Goal: Information Seeking & Learning: Understand process/instructions

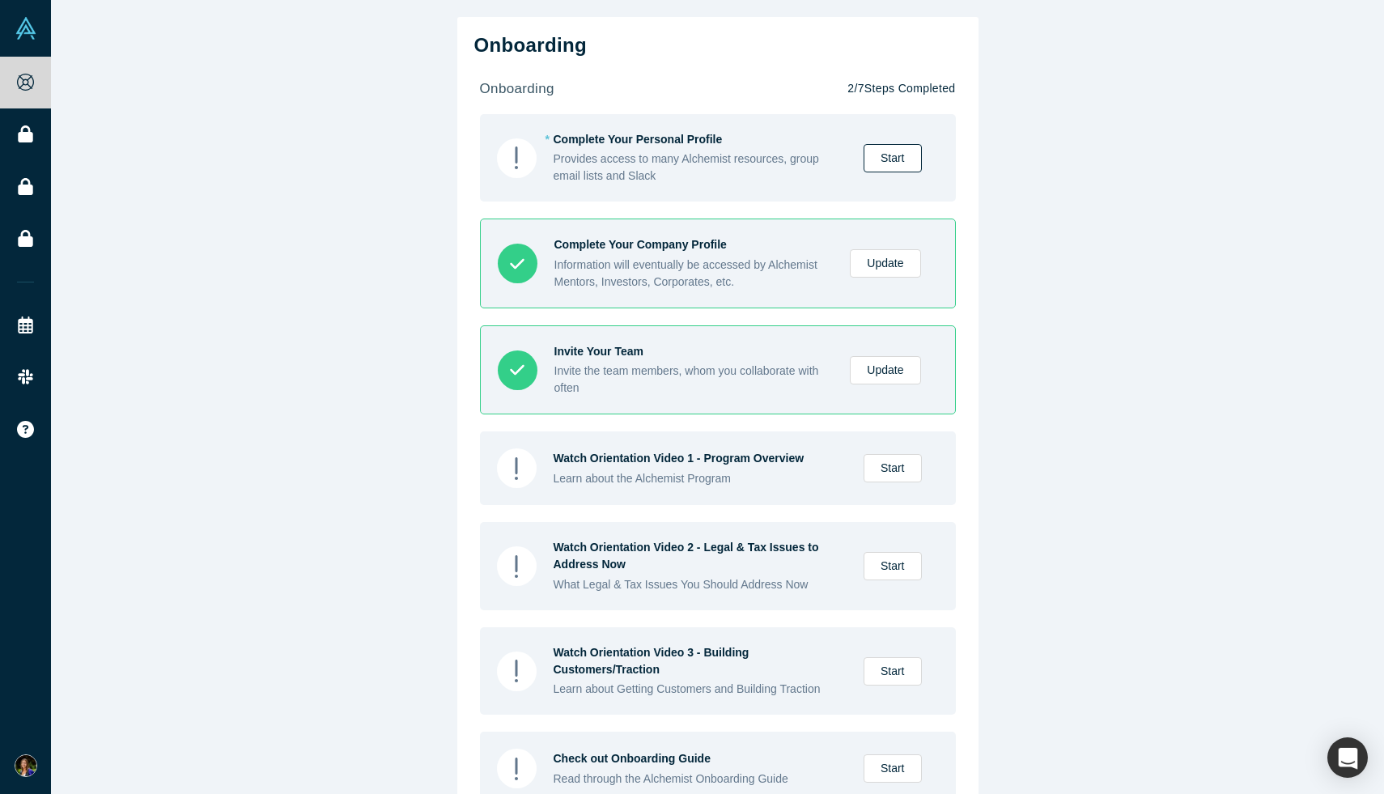
click at [898, 163] on link "Start" at bounding box center [893, 158] width 58 height 28
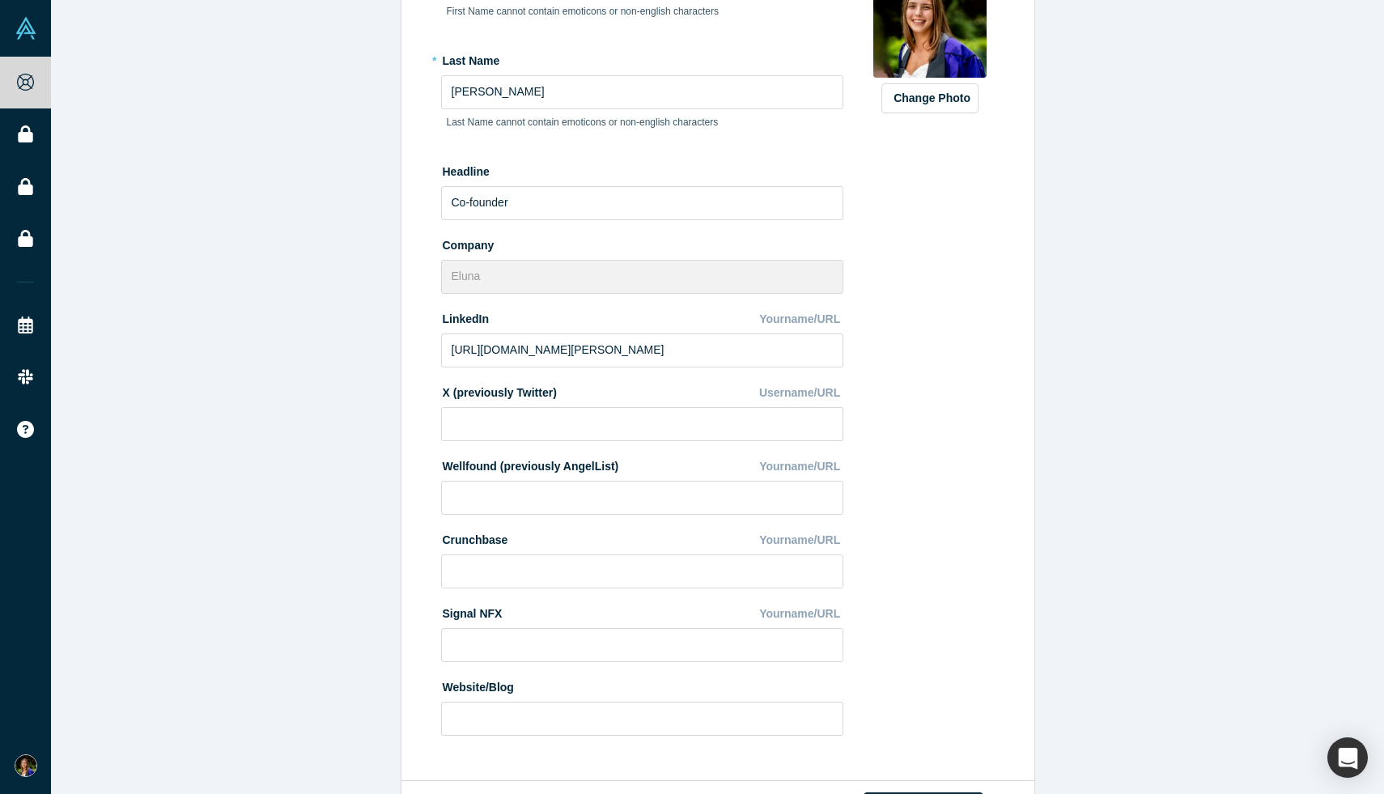
scroll to position [345, 0]
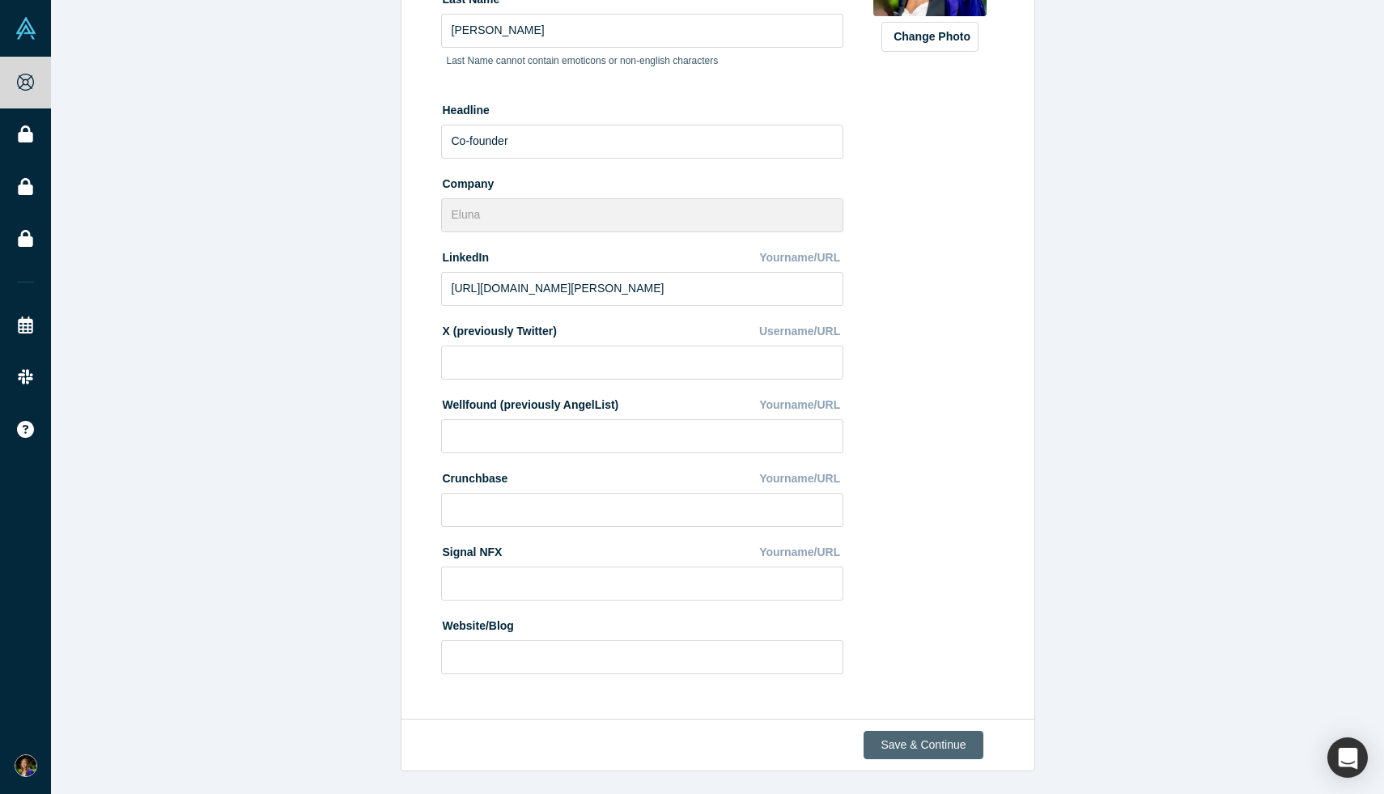
click at [966, 735] on button "Save & Continue" at bounding box center [923, 745] width 119 height 28
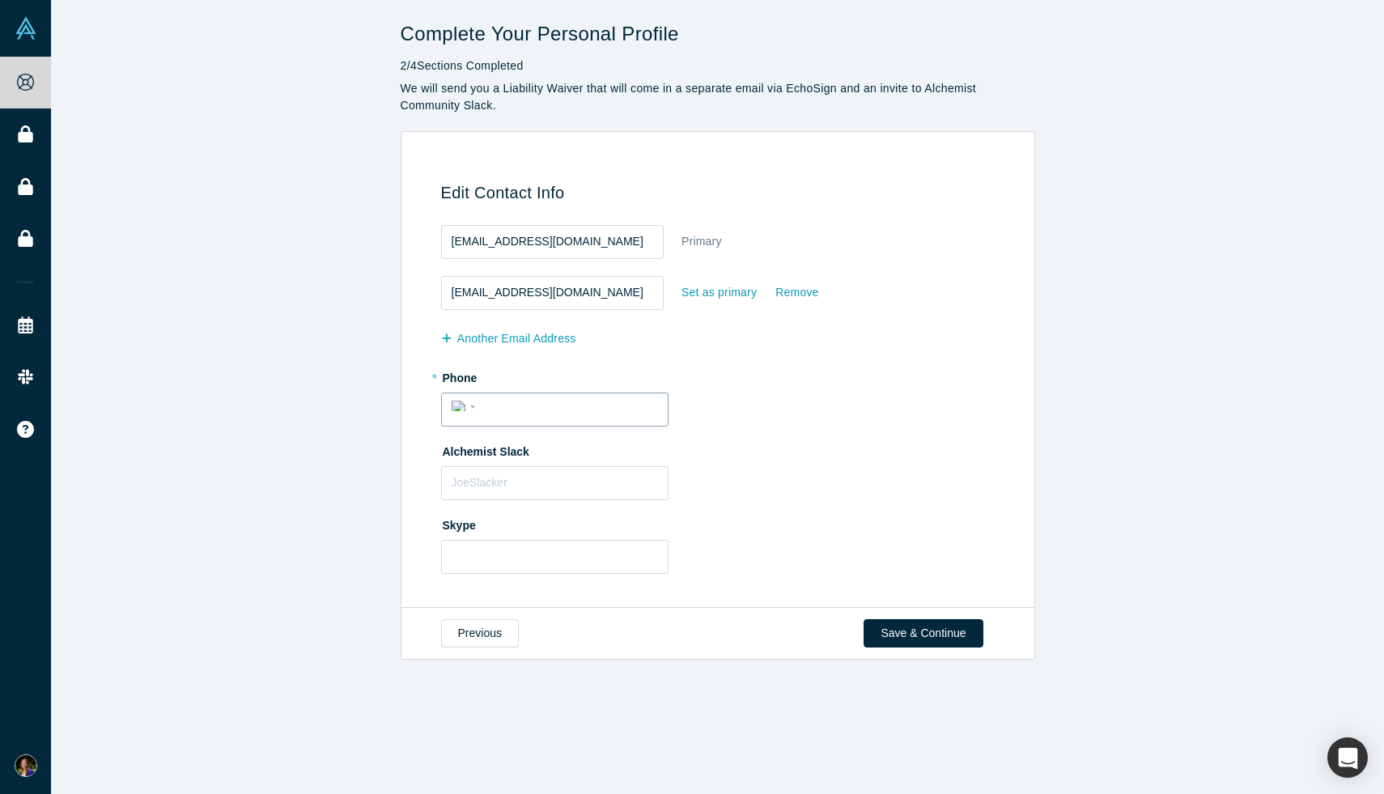
click at [608, 415] on input "tel" at bounding box center [569, 406] width 177 height 23
type input "(847) 707-6366"
click at [817, 532] on label "Skype" at bounding box center [720, 522] width 559 height 23
click at [951, 633] on button "Save & Continue" at bounding box center [923, 633] width 119 height 28
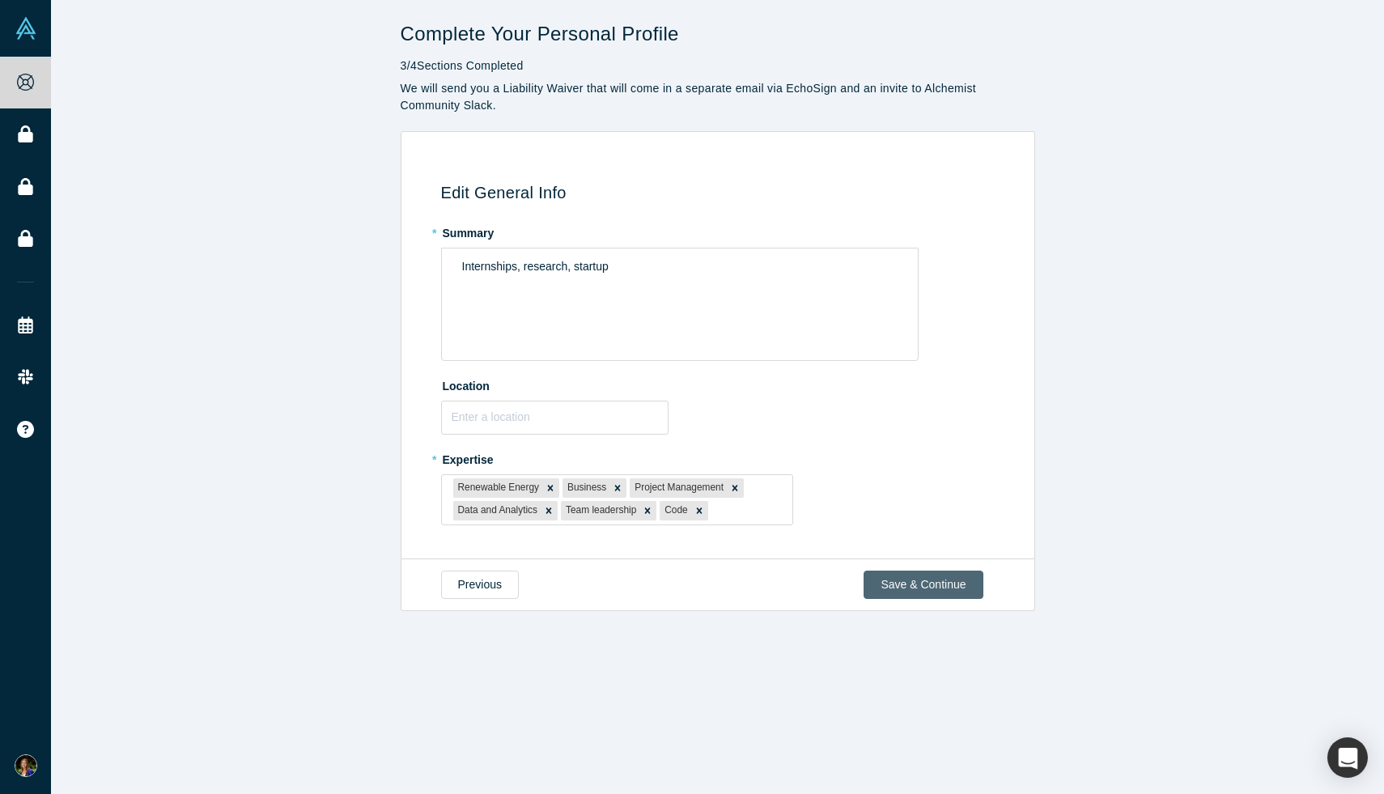
click at [919, 584] on button "Save & Continue" at bounding box center [923, 585] width 119 height 28
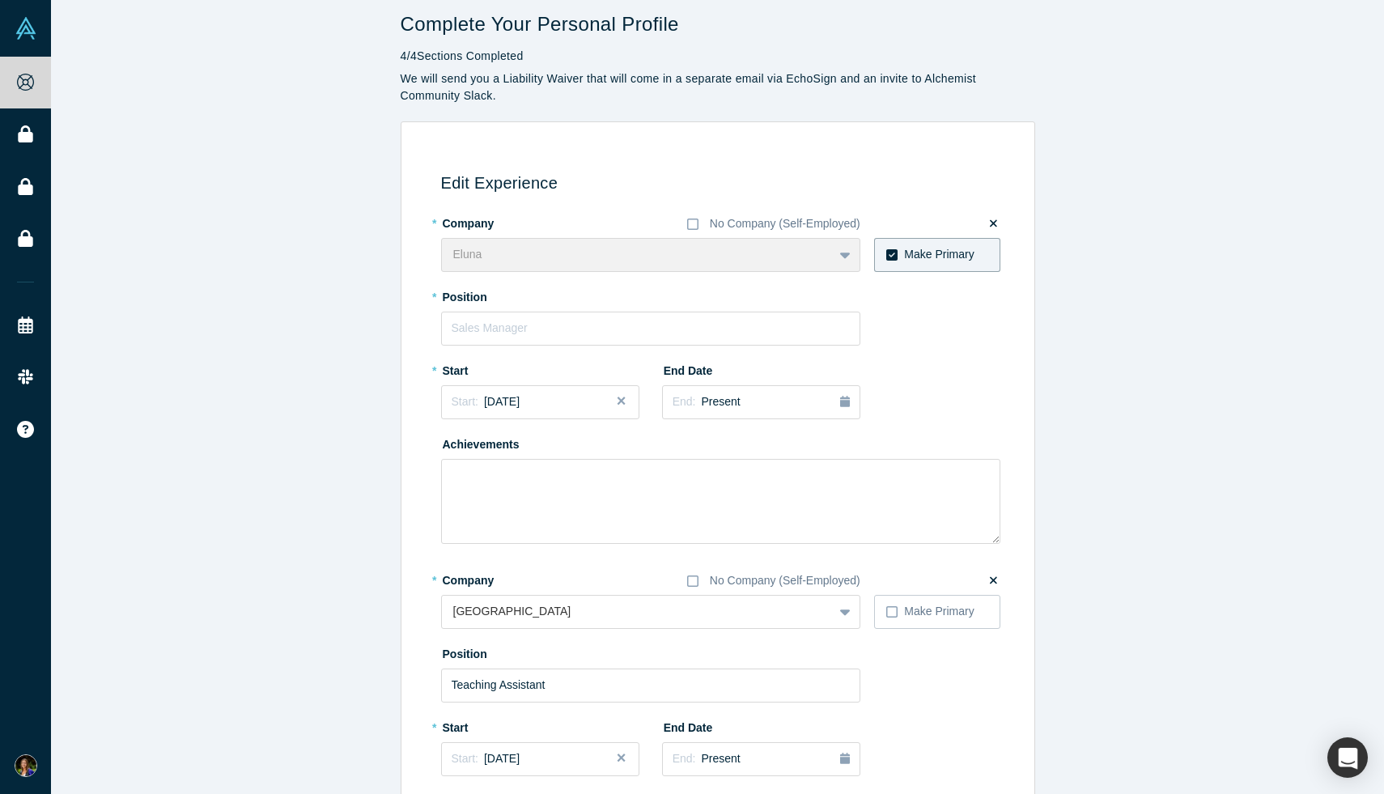
scroll to position [11, 0]
click at [747, 327] on input "text" at bounding box center [650, 327] width 419 height 34
type input "Co-founder"
click at [567, 403] on div "Start: July 2025" at bounding box center [540, 400] width 177 height 17
click at [584, 485] on div "Mar" at bounding box center [584, 479] width 52 height 17
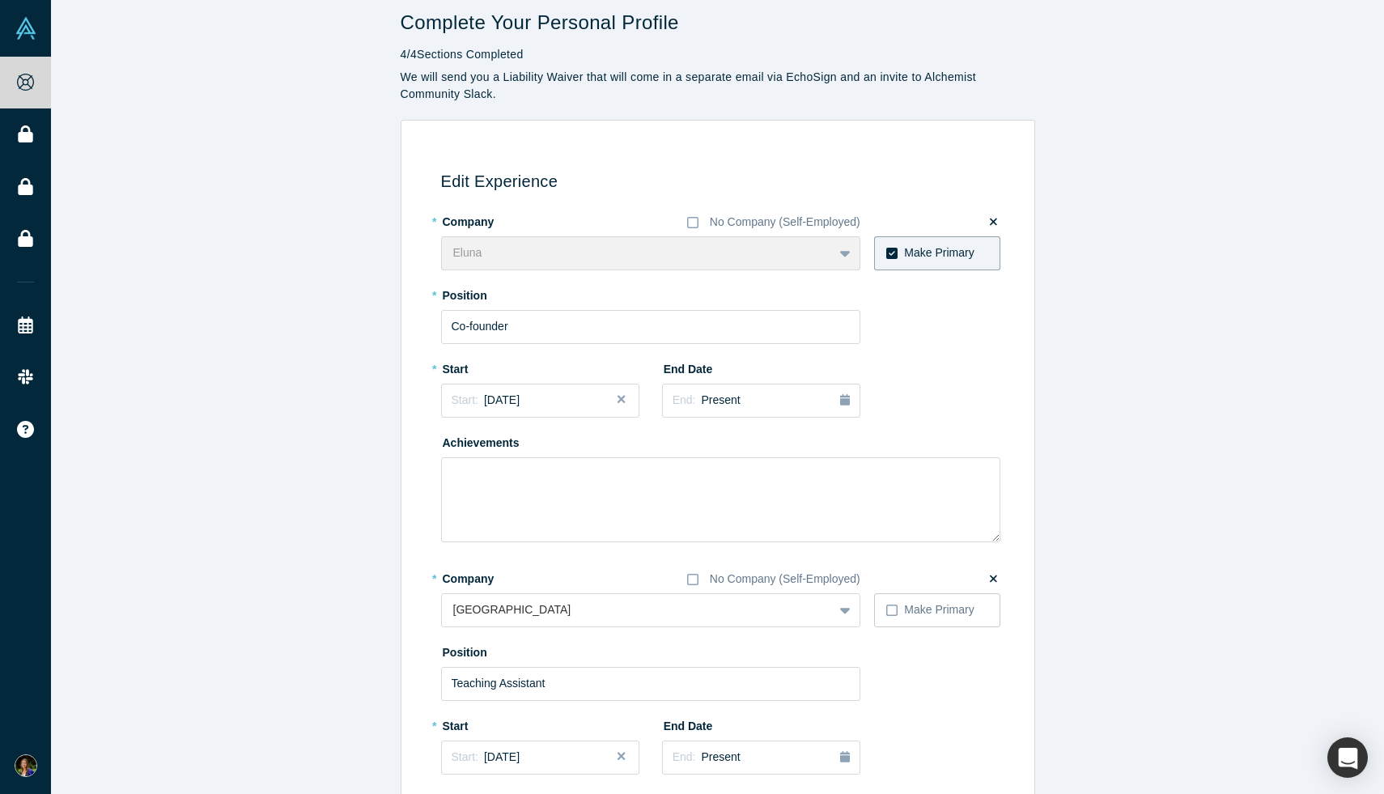
click at [1025, 429] on div "Edit Experience * Company No Company (Self-Employed) Eluna To pick up a draggab…" at bounding box center [718, 545] width 635 height 851
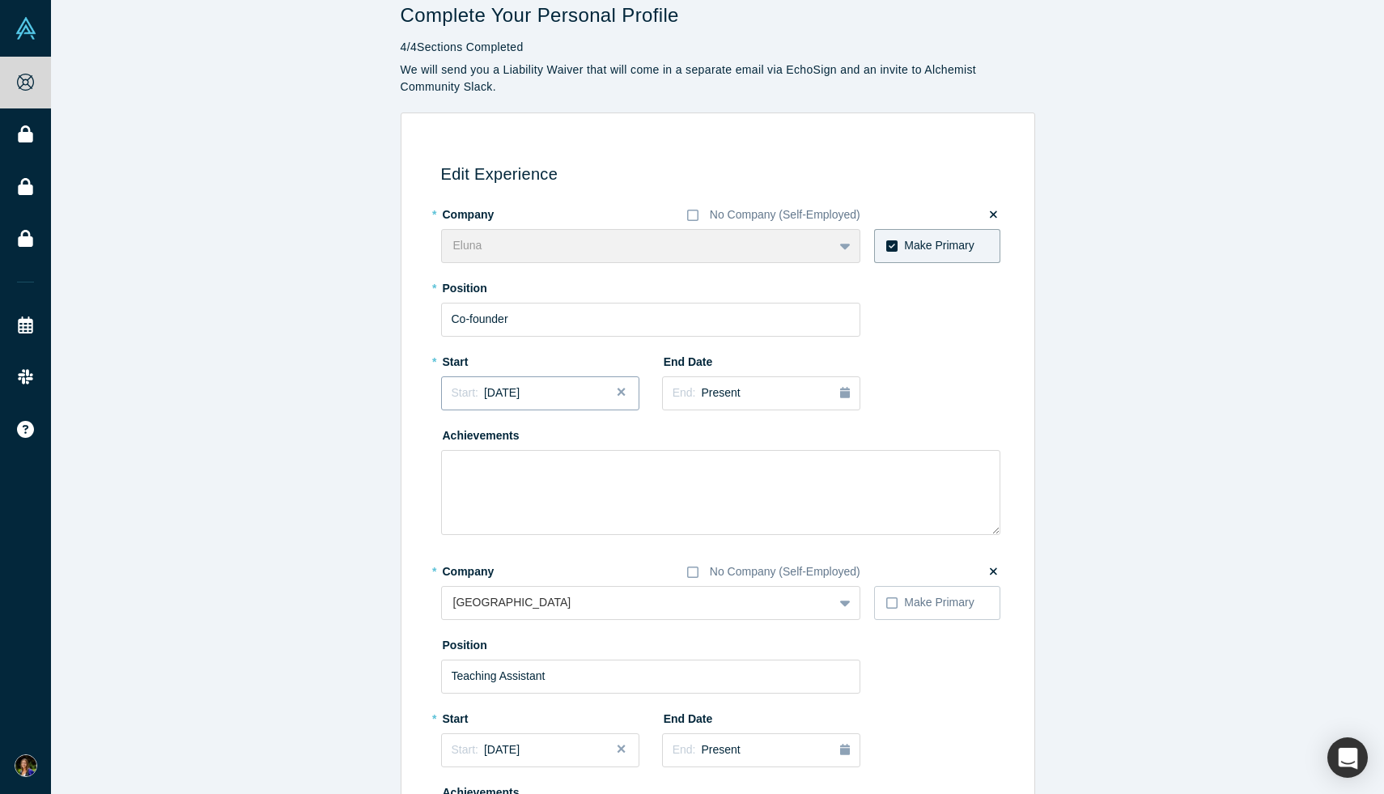
click at [517, 384] on div "Start: February 2025" at bounding box center [486, 392] width 69 height 17
click at [592, 469] on div "Mar" at bounding box center [584, 472] width 52 height 17
click at [554, 388] on div "Start: February 2025" at bounding box center [540, 392] width 177 height 17
click at [478, 489] on div "Apr" at bounding box center [474, 492] width 52 height 17
click at [382, 471] on div "Edit Experience * Company No Company (Self-Employed) Eluna To pick up a draggab…" at bounding box center [717, 537] width 1333 height 851
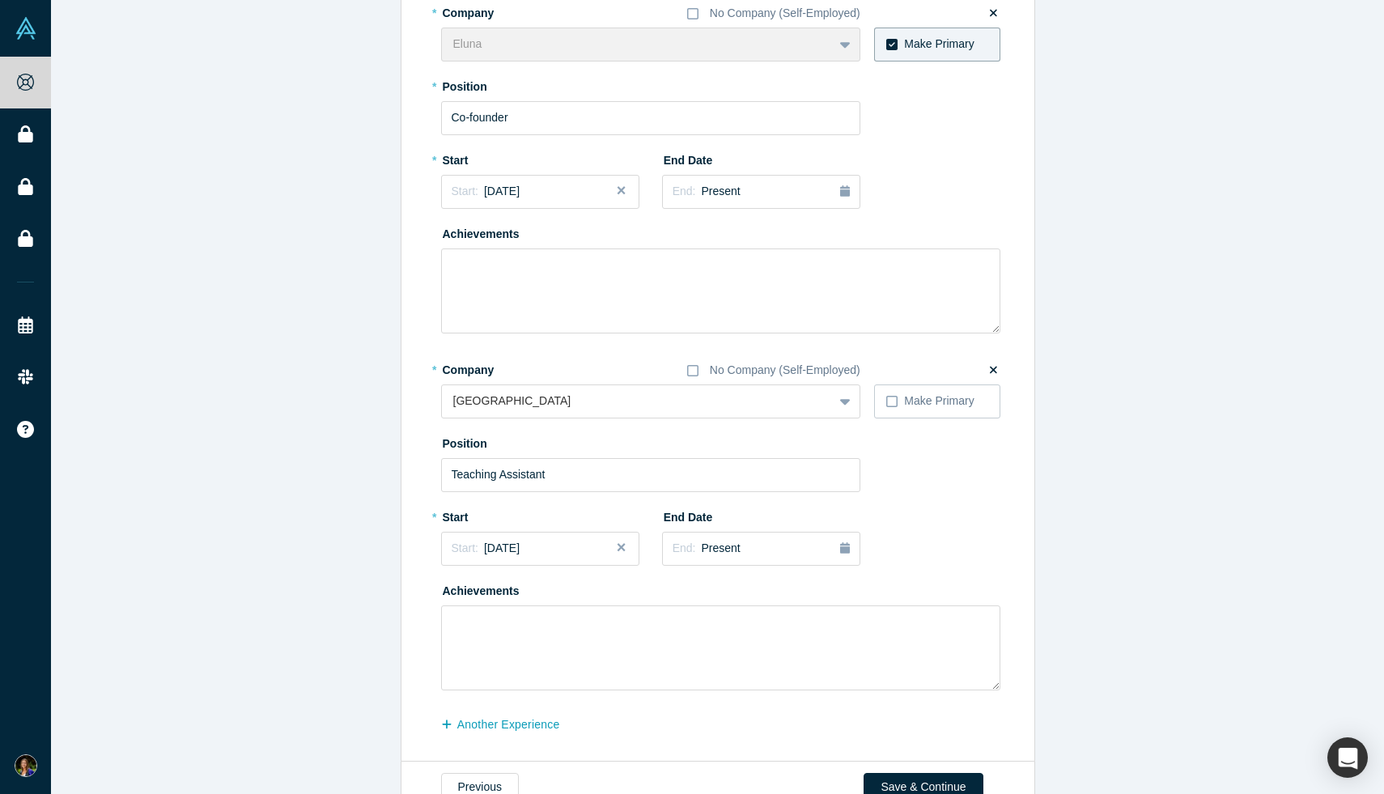
scroll to position [222, 0]
click at [998, 364] on label at bounding box center [993, 369] width 30 height 40
click at [0, 0] on input "checkbox" at bounding box center [0, 0] width 0 height 0
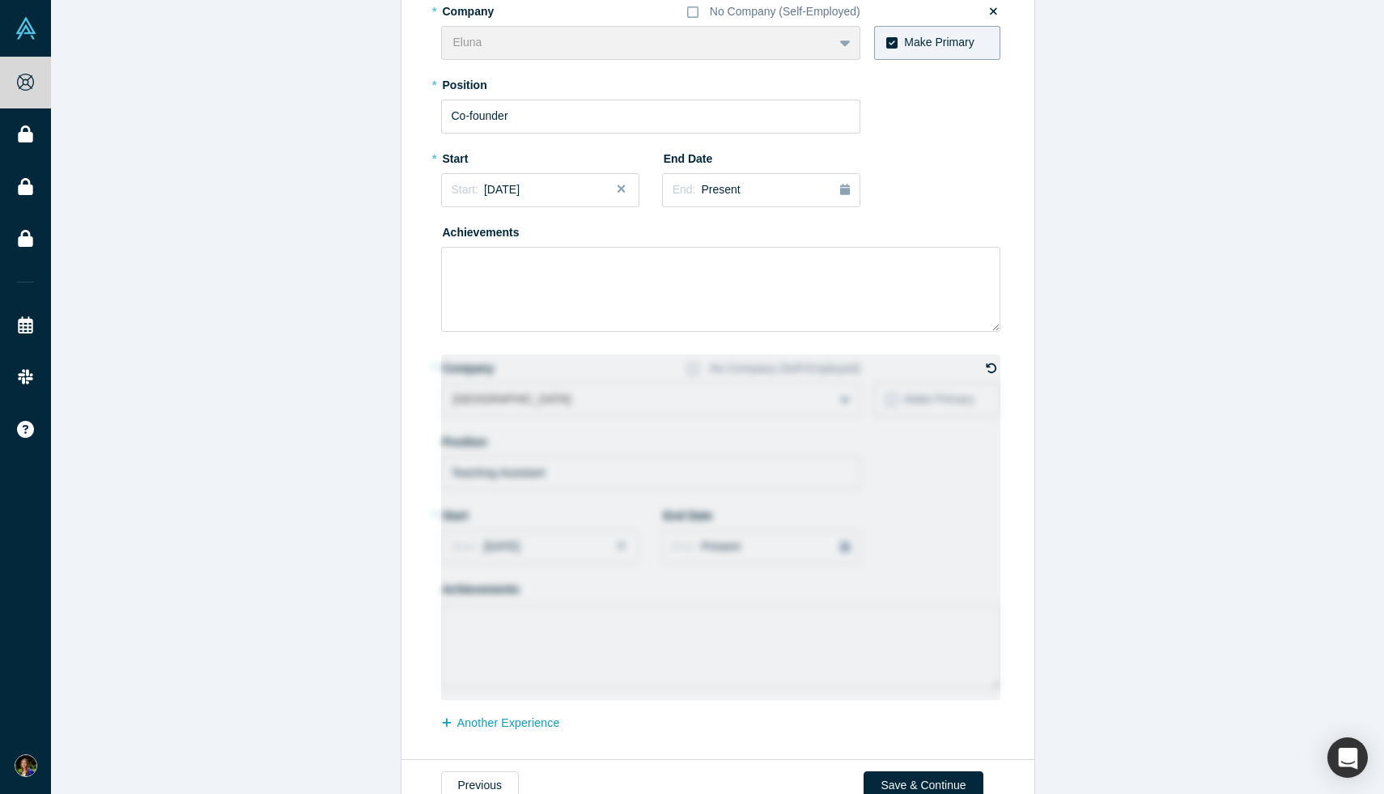
click at [991, 369] on icon at bounding box center [991, 368] width 11 height 11
click at [0, 0] on input "checkbox" at bounding box center [0, 0] width 0 height 0
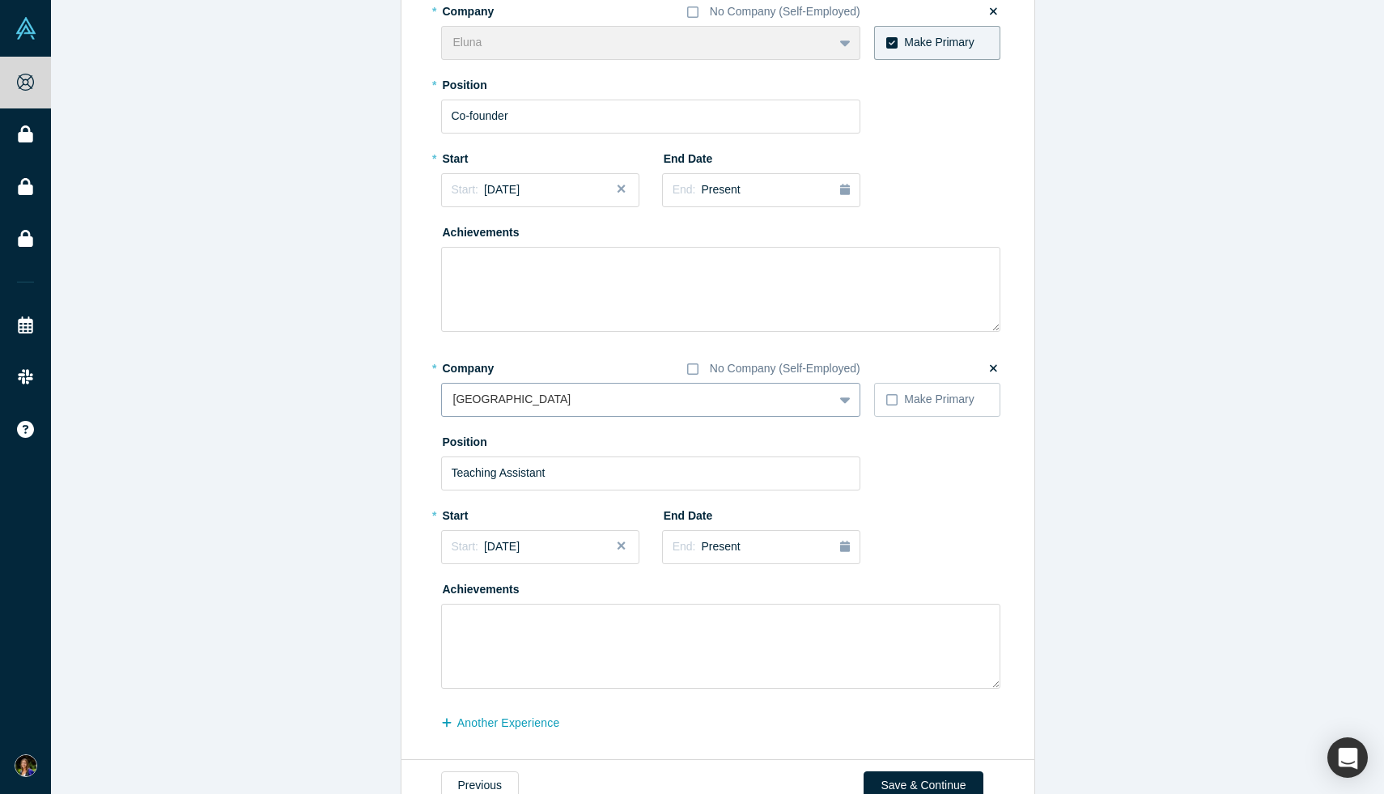
click at [618, 400] on div at bounding box center [637, 399] width 368 height 20
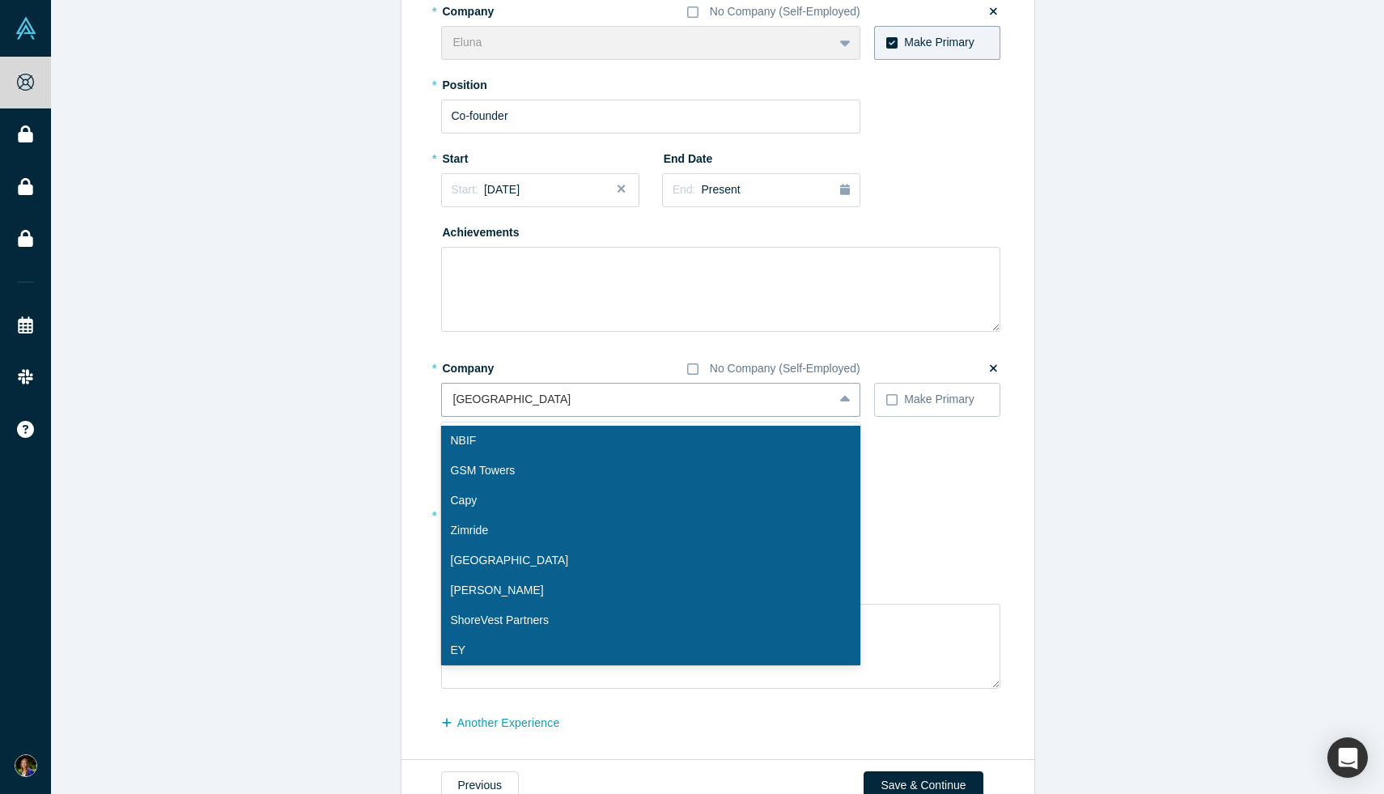
click at [1045, 506] on div "Edit Experience * Company No Company (Self-Employed) Eluna To pick up a draggab…" at bounding box center [717, 334] width 1333 height 851
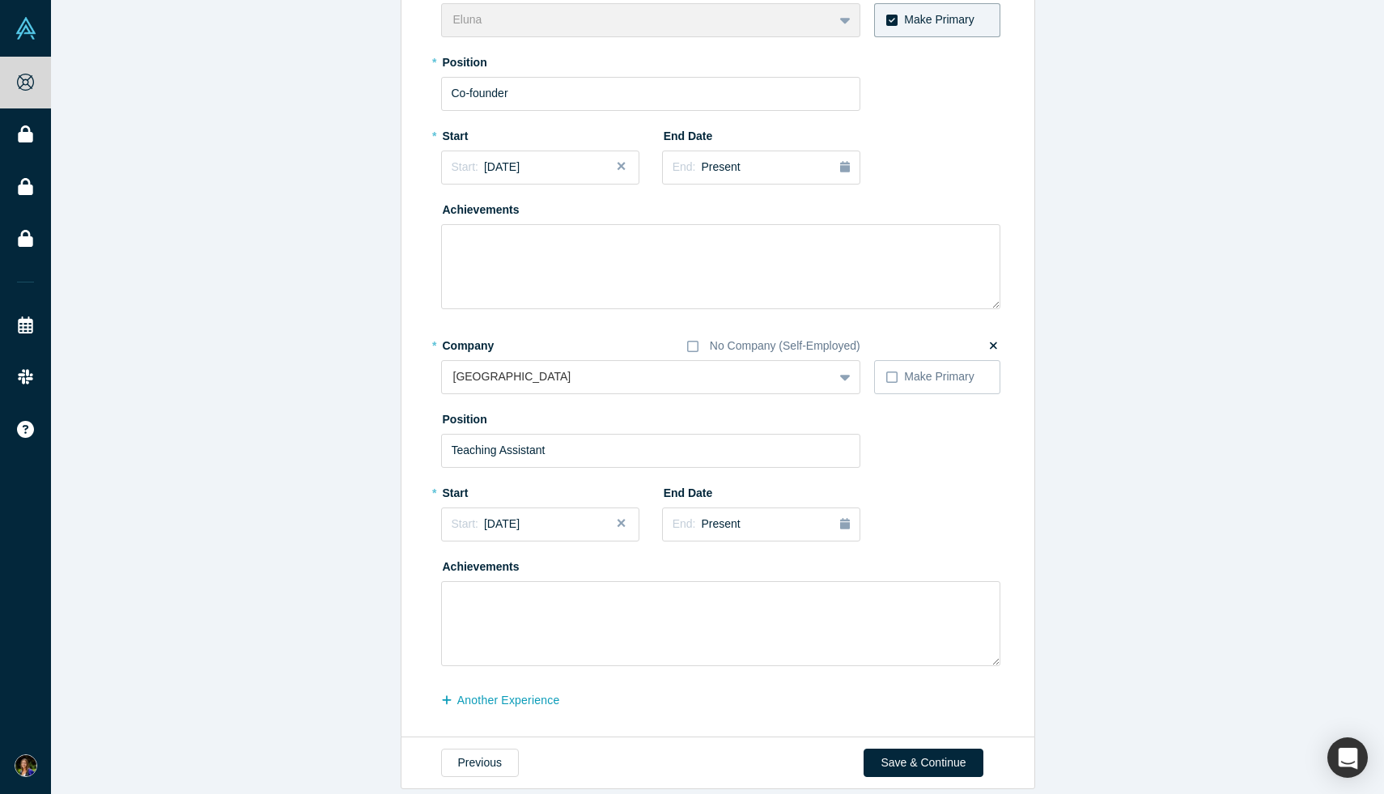
scroll to position [245, 0]
click at [848, 528] on icon "button" at bounding box center [845, 522] width 10 height 11
click at [801, 641] on div "Jul Aug Sep" at bounding box center [750, 643] width 165 height 20
click at [764, 641] on div "Aug" at bounding box center [750, 643] width 52 height 17
click at [846, 523] on button "Close" at bounding box center [848, 524] width 24 height 34
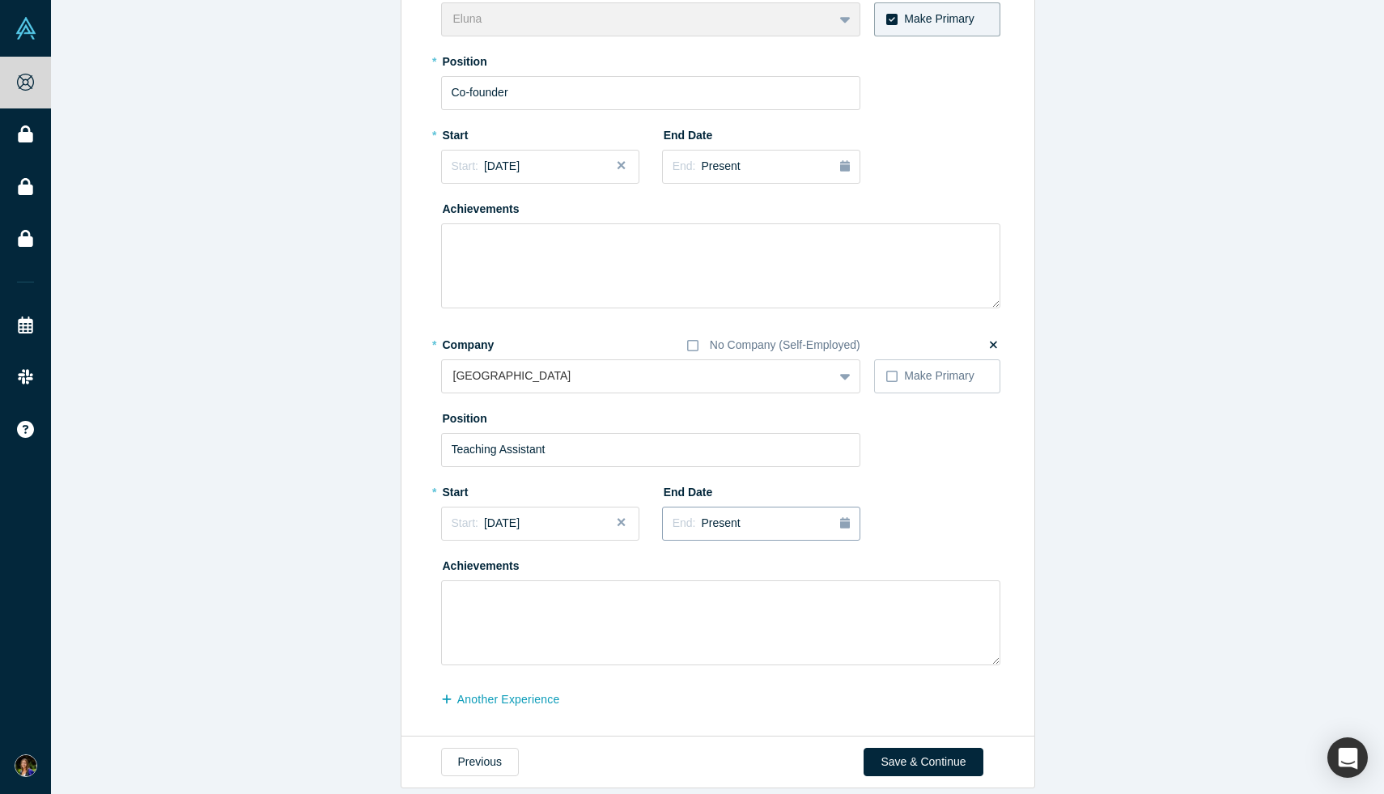
click at [804, 523] on div "End: Present" at bounding box center [761, 524] width 177 height 18
click at [809, 640] on div "Jul Aug Sep" at bounding box center [750, 643] width 165 height 20
click at [983, 618] on textarea at bounding box center [720, 622] width 559 height 85
click at [940, 754] on button "Save & Continue" at bounding box center [923, 762] width 119 height 28
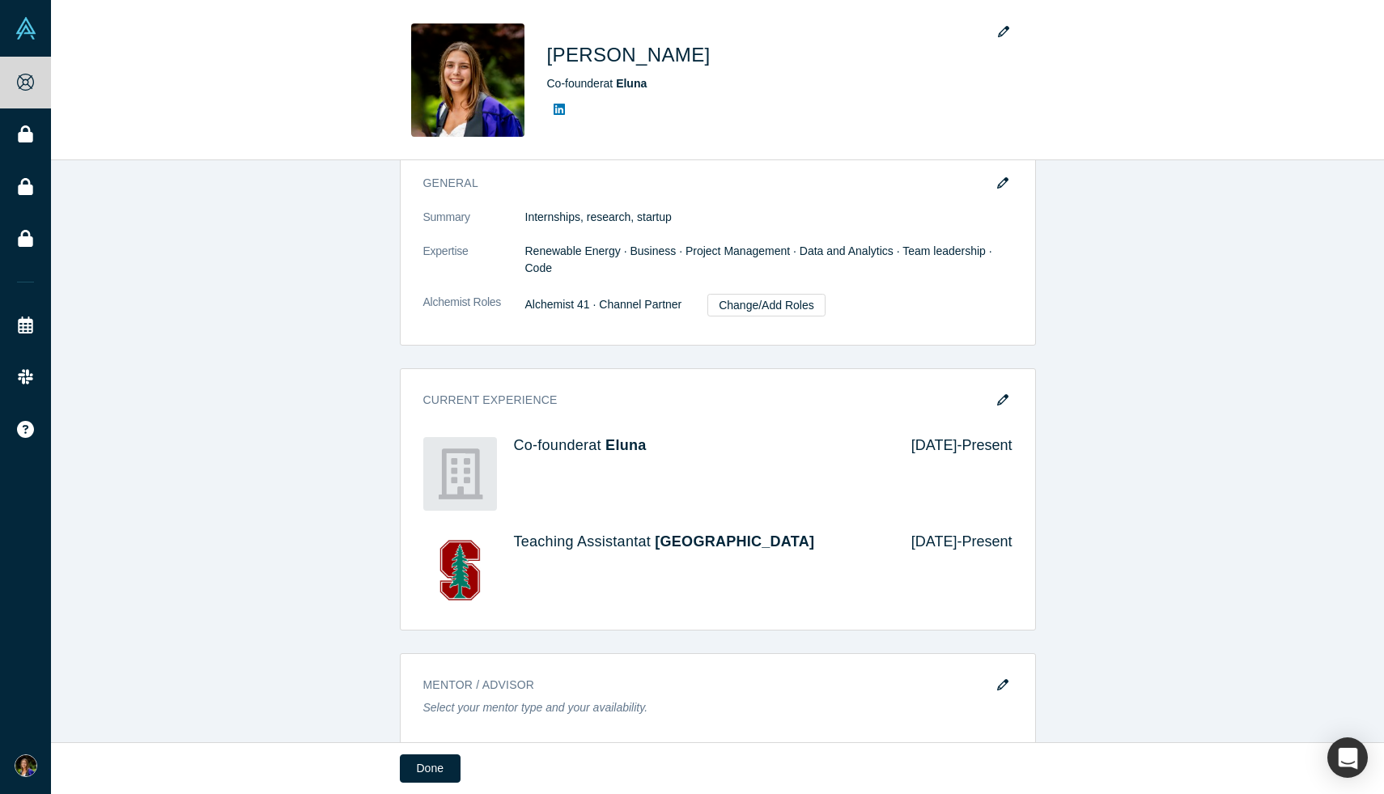
scroll to position [304, 0]
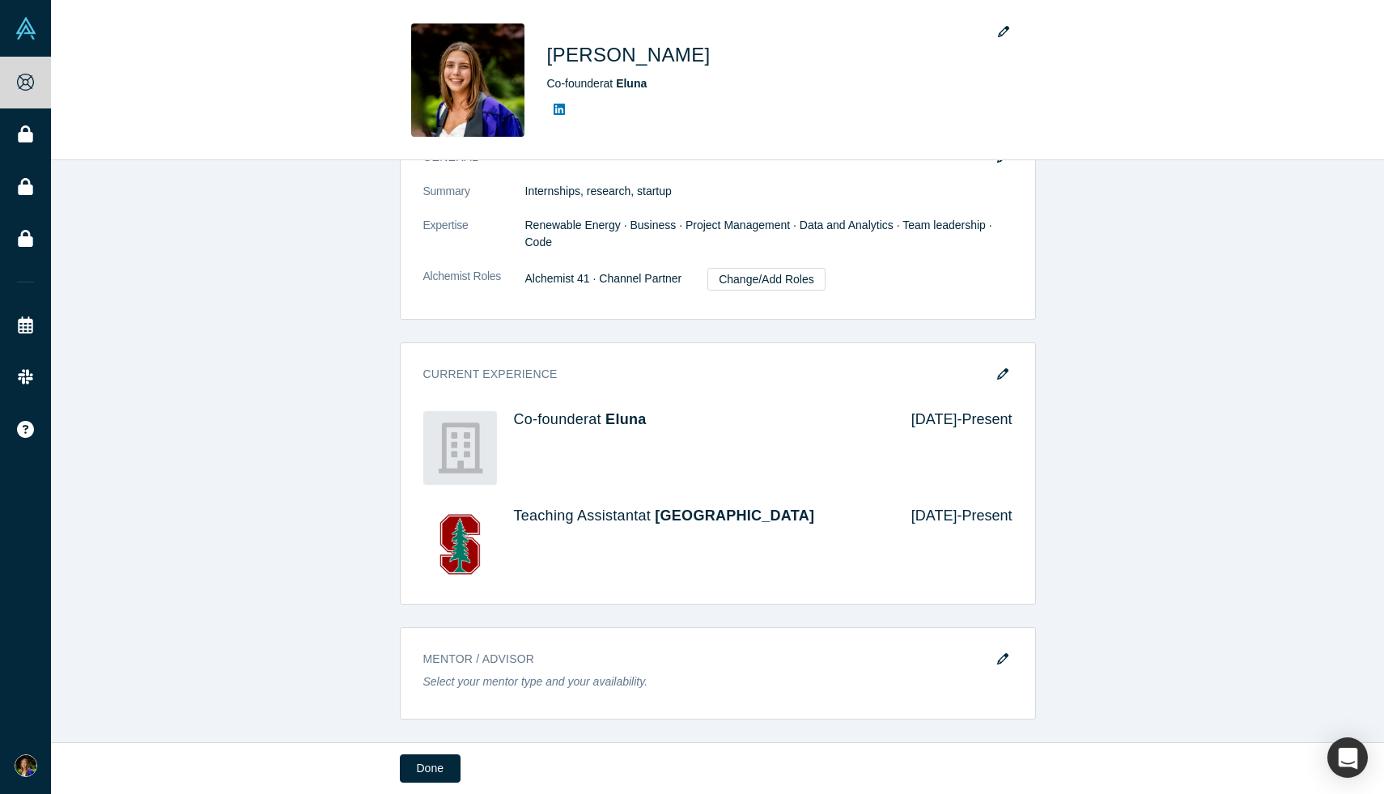
click at [1201, 645] on div "Account Password Contact Email(s) hannahlipman44@gmail.com (primary) , hlipman@…" at bounding box center [717, 299] width 1333 height 841
click at [425, 771] on button "Done" at bounding box center [430, 768] width 61 height 28
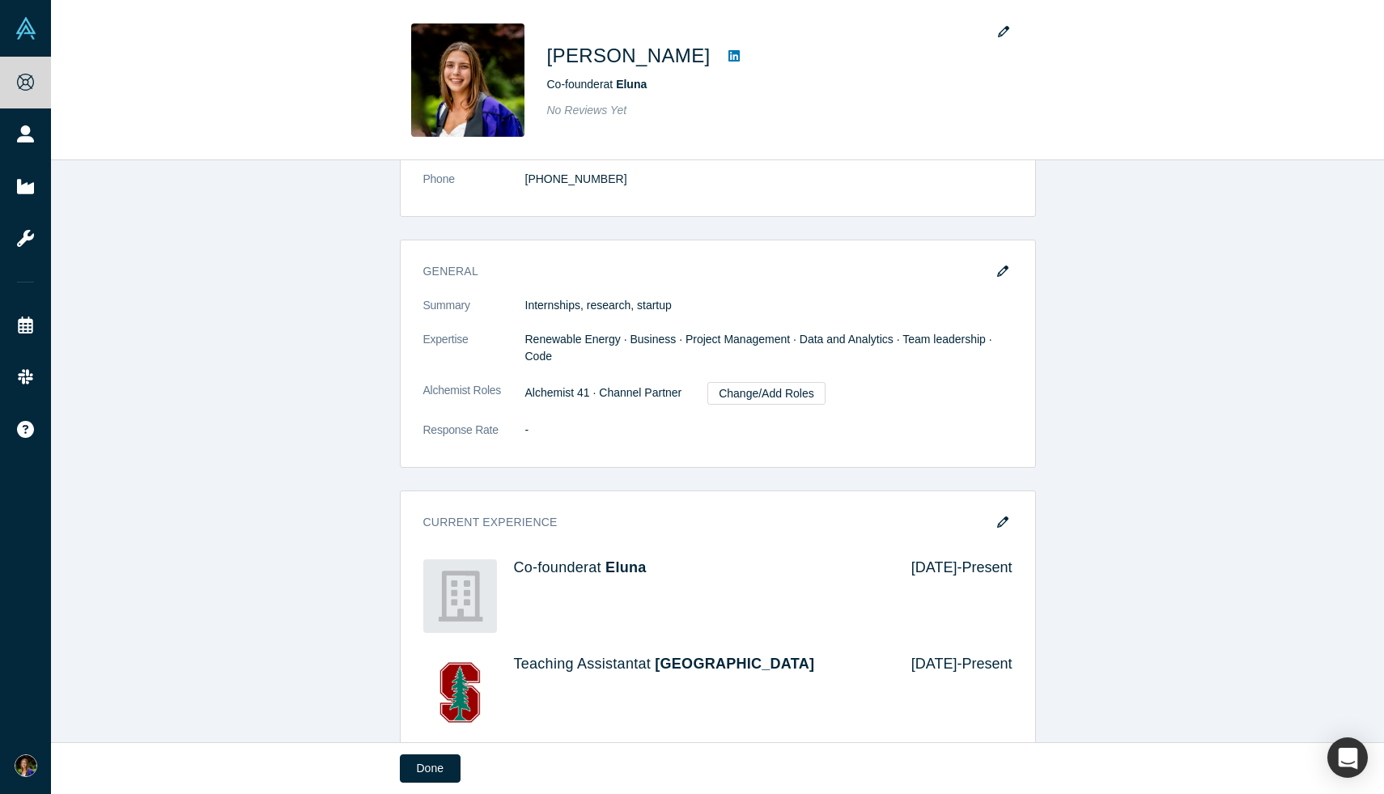
scroll to position [418, 0]
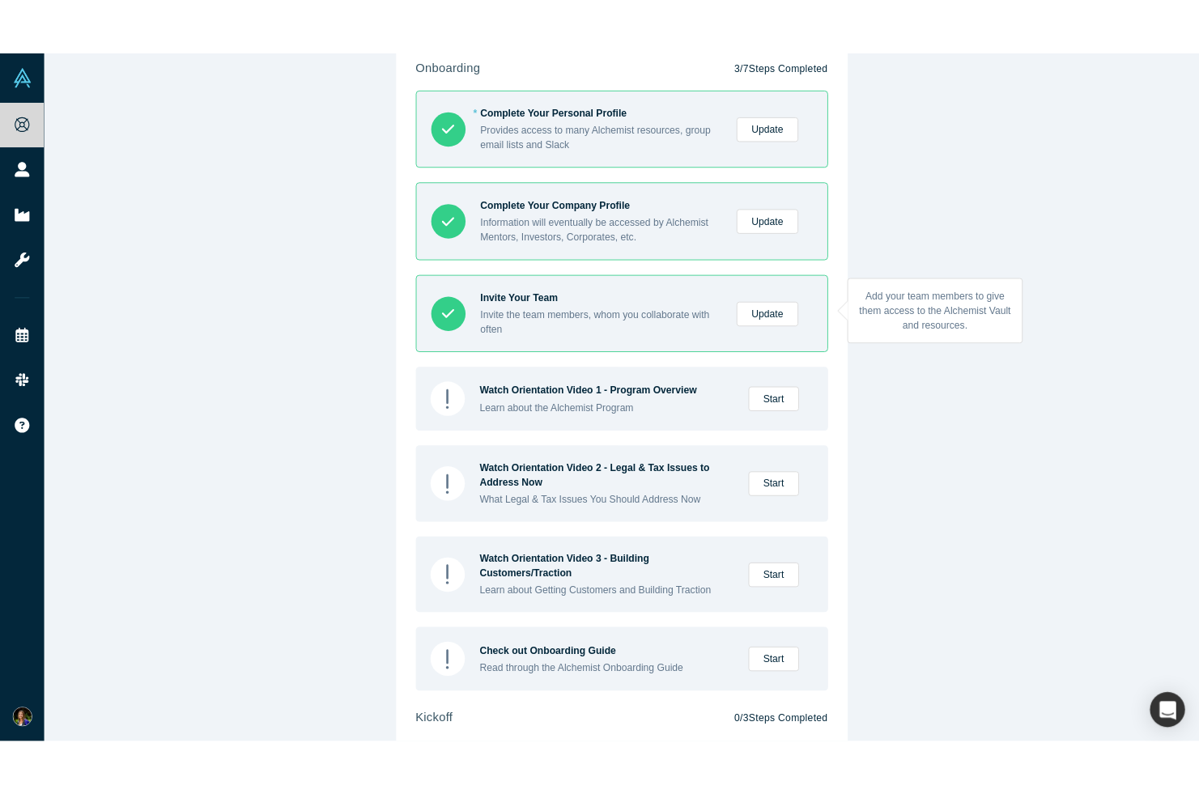
scroll to position [75, 0]
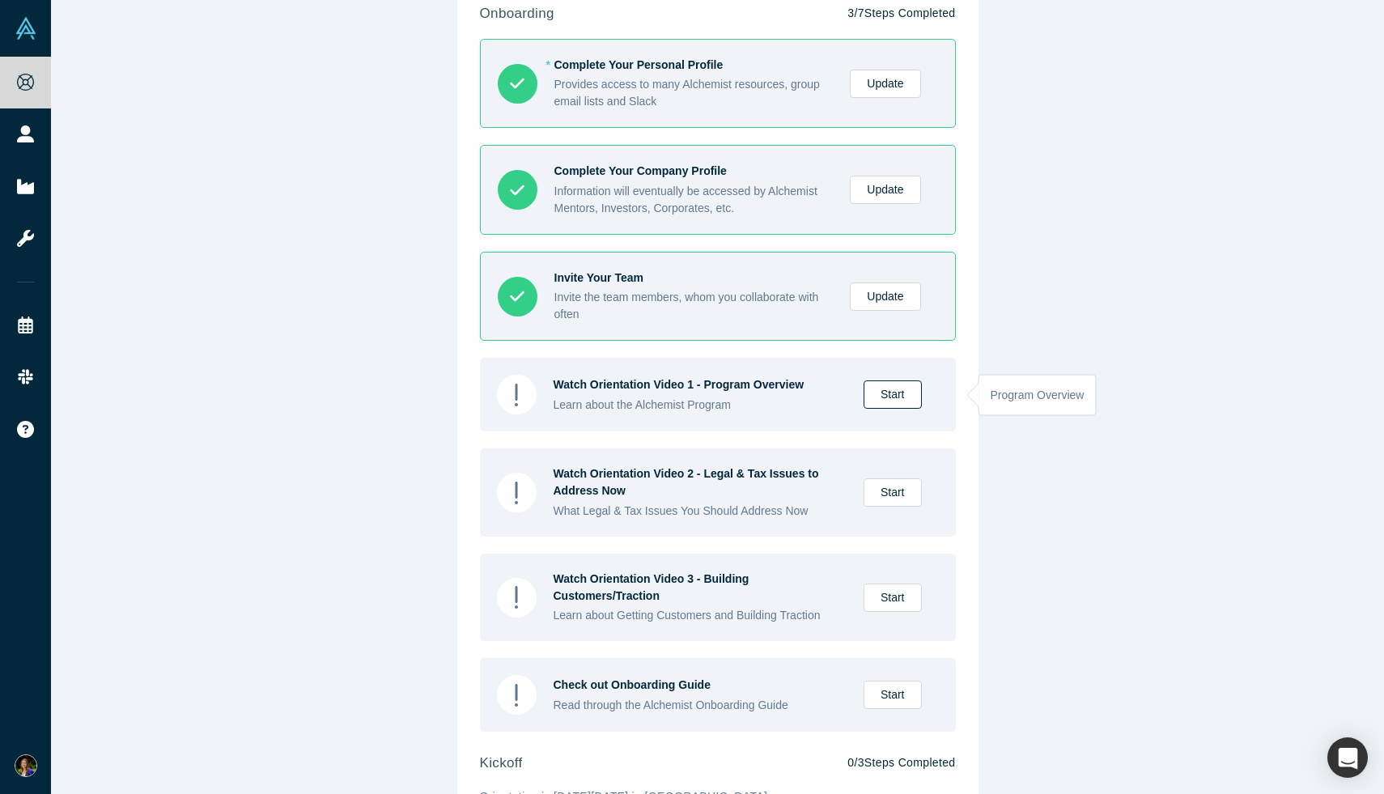
click at [897, 393] on link "Start" at bounding box center [893, 394] width 58 height 28
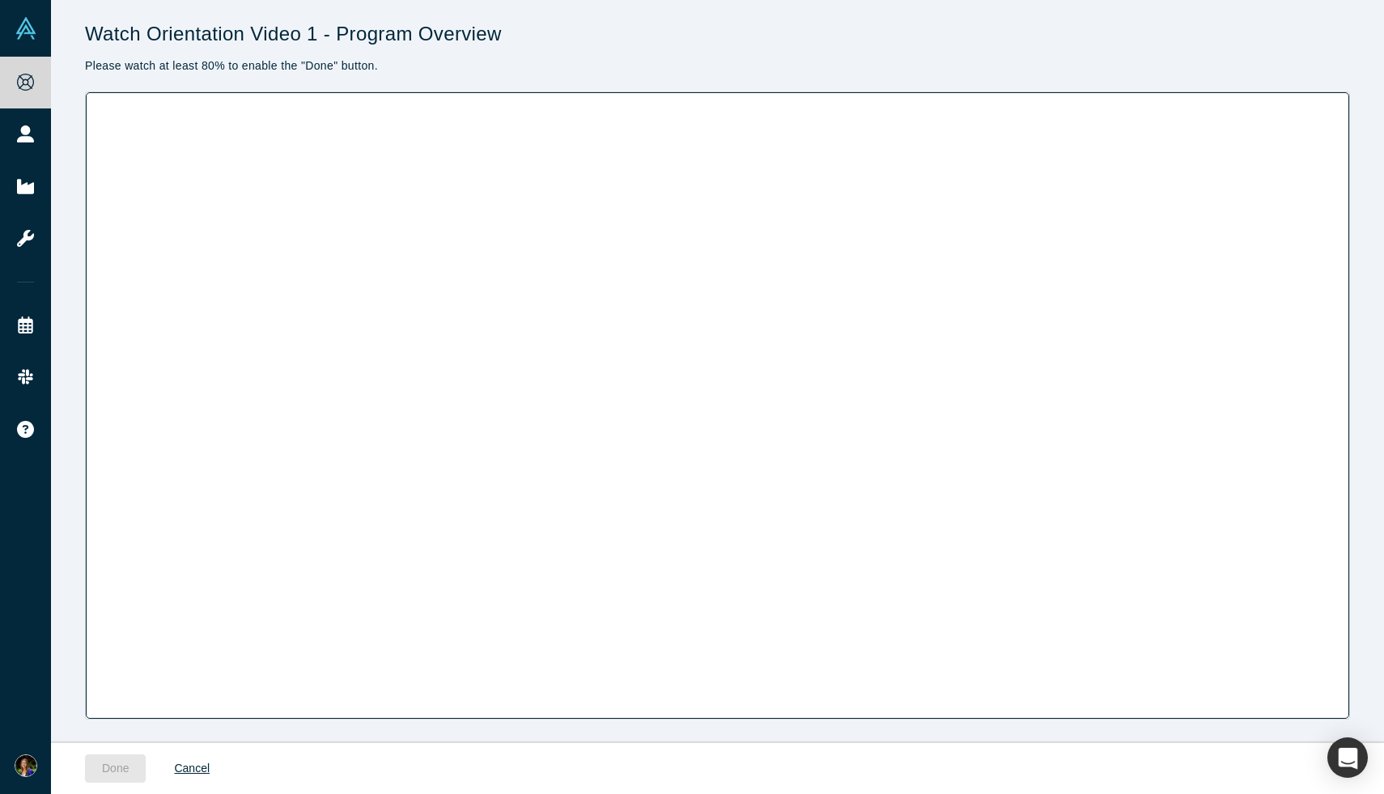
click at [1358, 448] on div "Watch Orientation Video 1 - Program Overview Please watch at least 80% to enabl…" at bounding box center [717, 371] width 1333 height 742
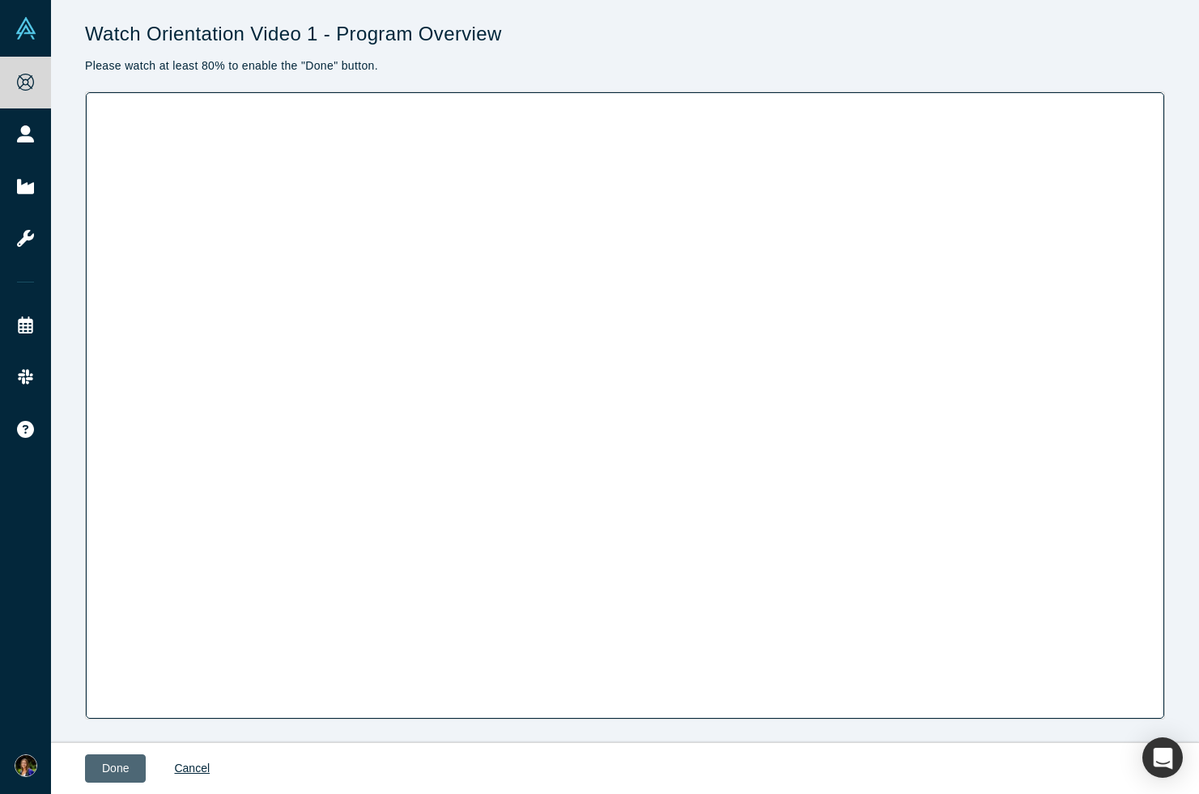
click at [117, 766] on button "Done" at bounding box center [115, 768] width 61 height 28
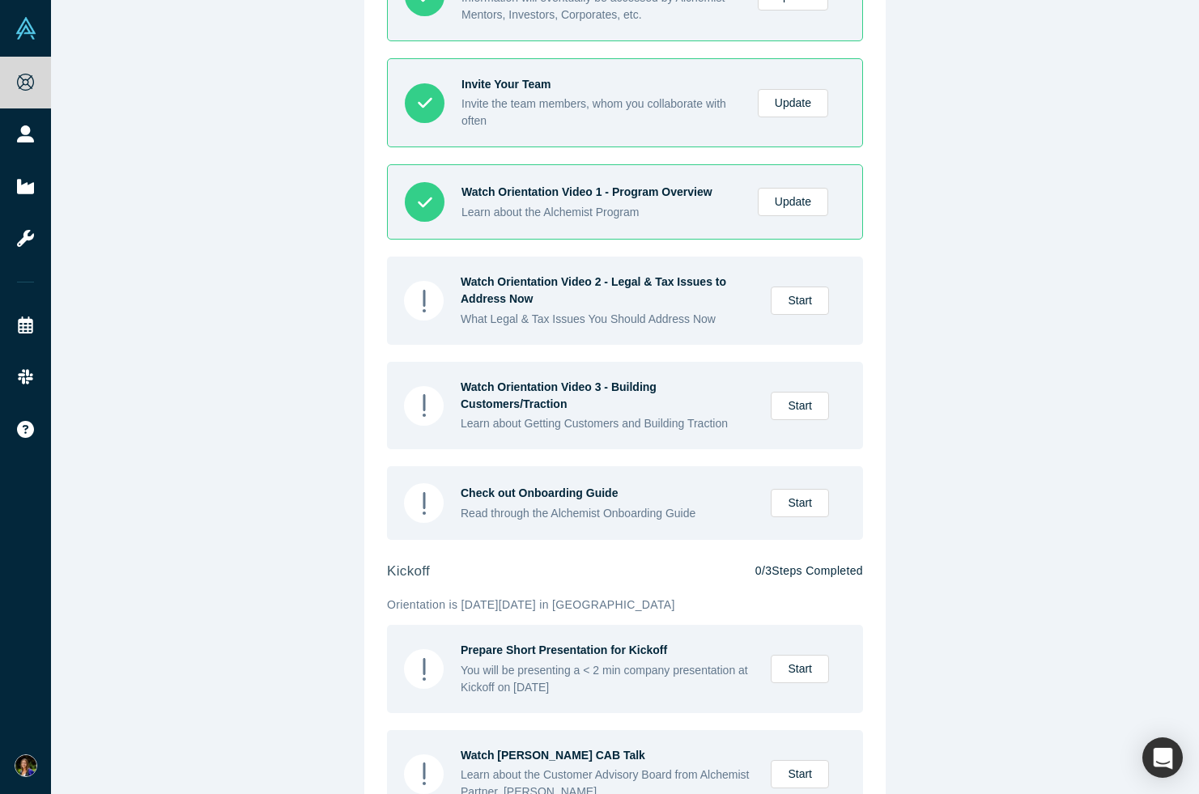
scroll to position [230, 0]
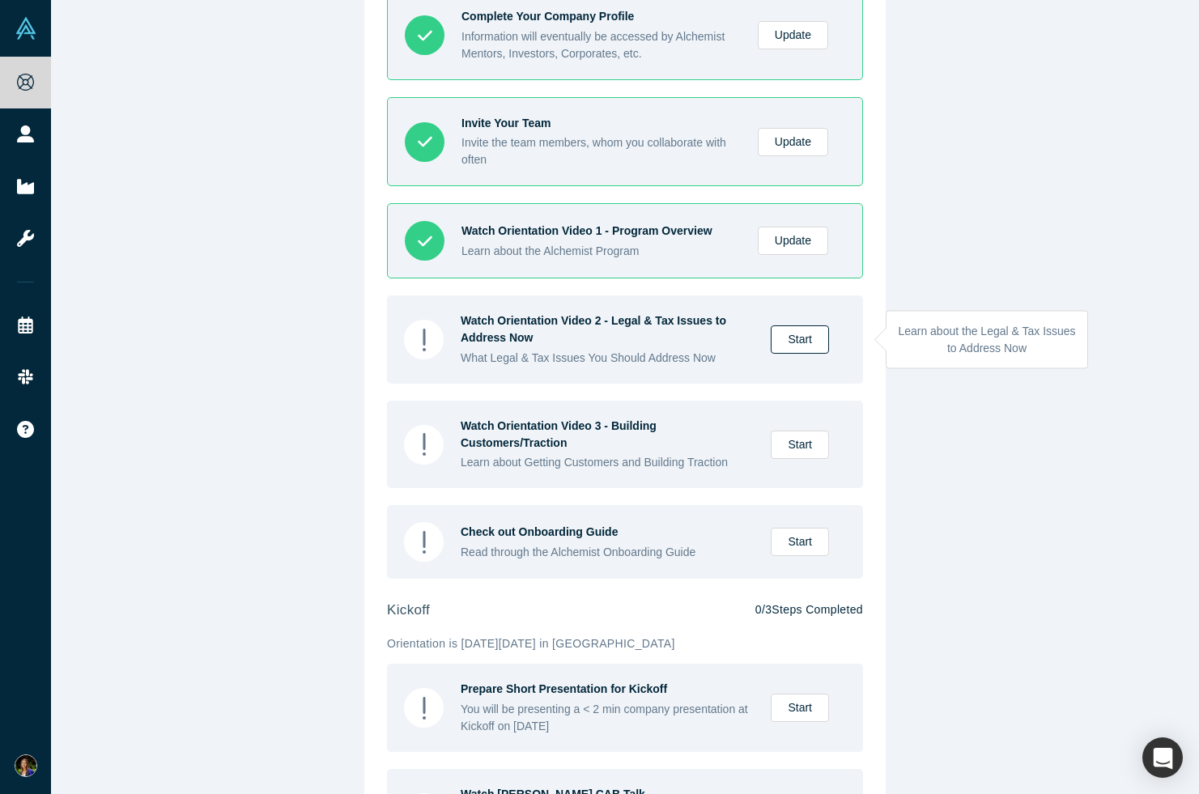
click at [817, 333] on link "Start" at bounding box center [799, 339] width 58 height 28
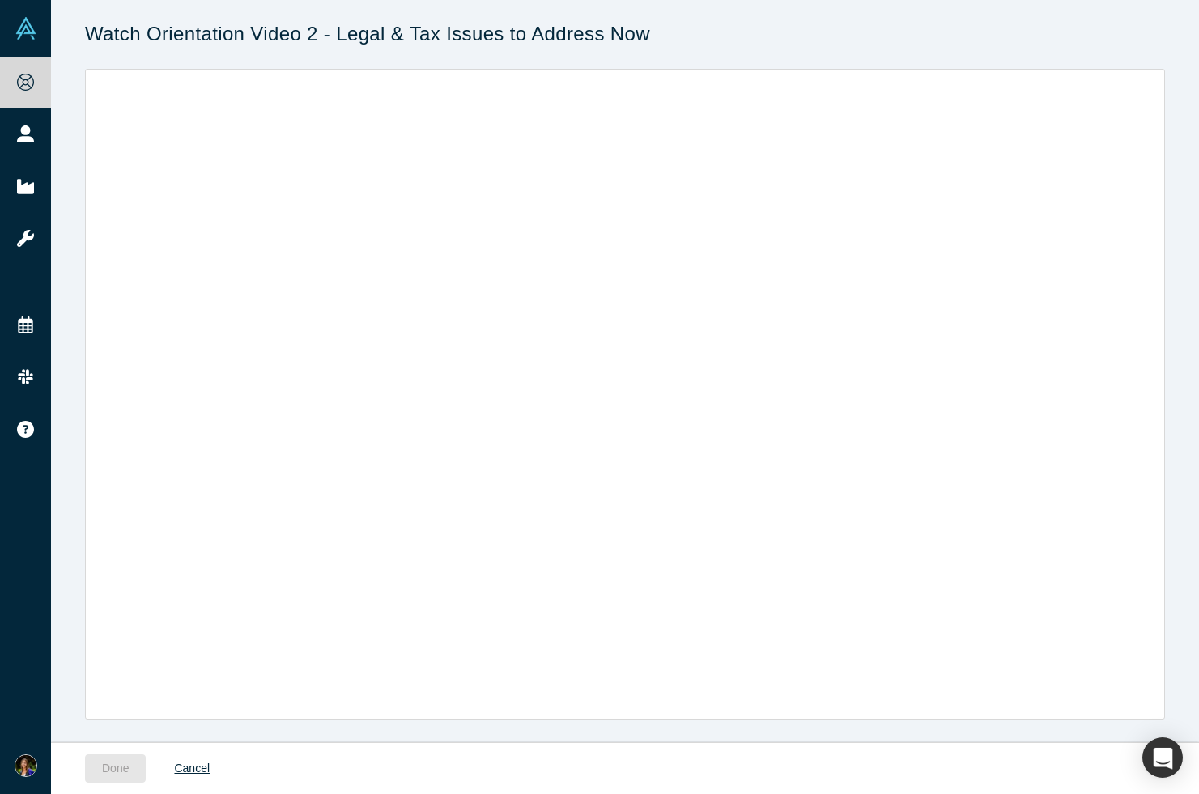
click at [764, 349] on div at bounding box center [625, 394] width 1080 height 651
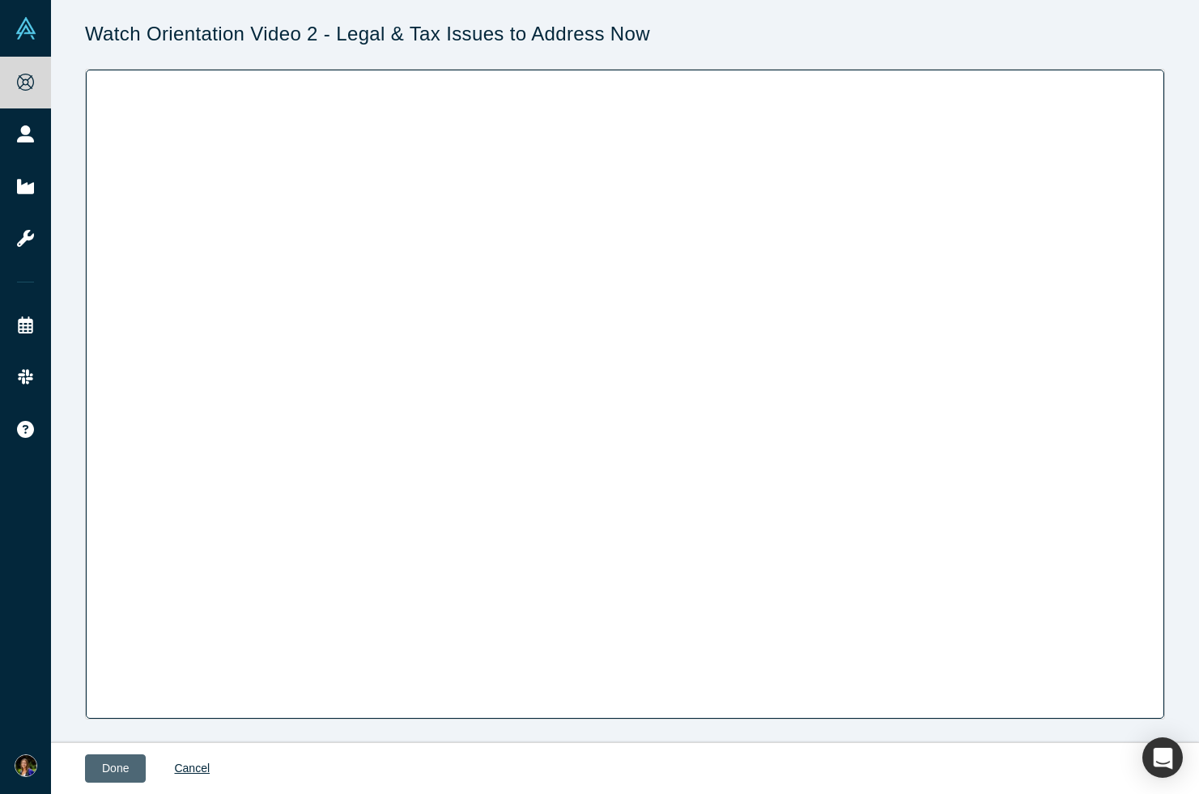
click at [126, 767] on button "Done" at bounding box center [115, 768] width 61 height 28
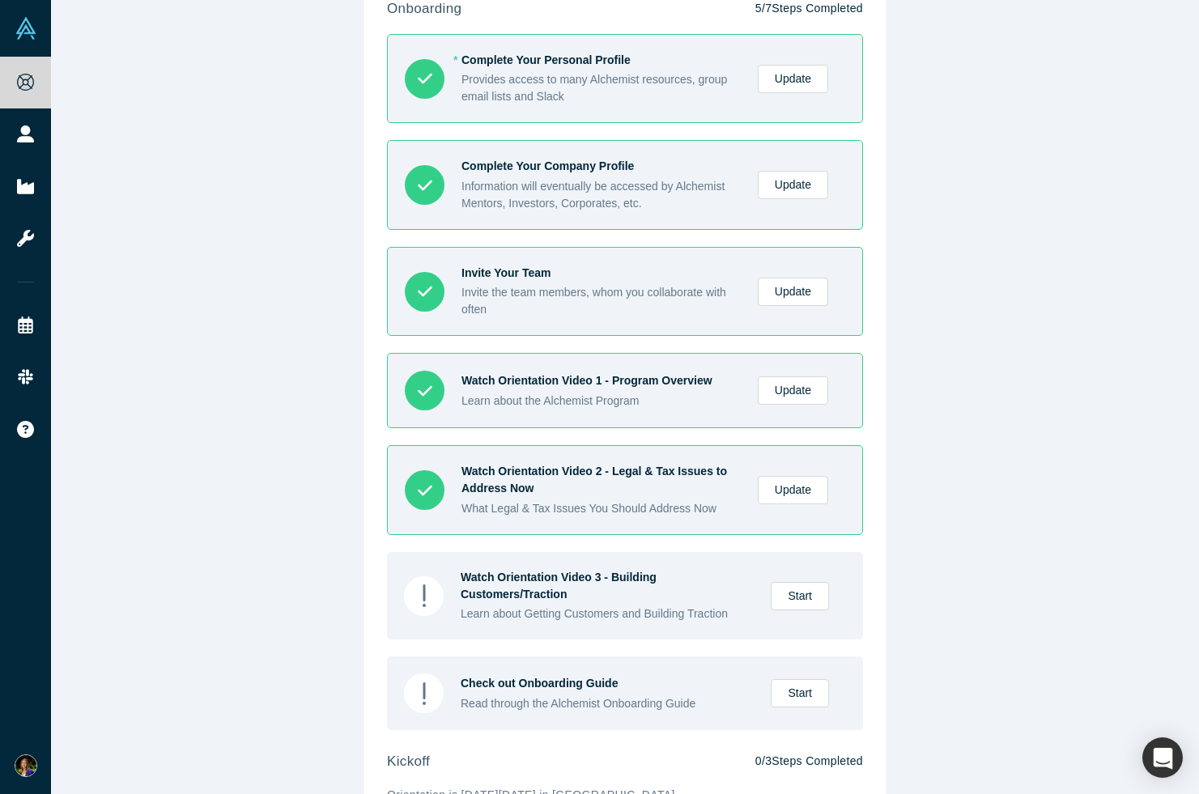
scroll to position [228, 0]
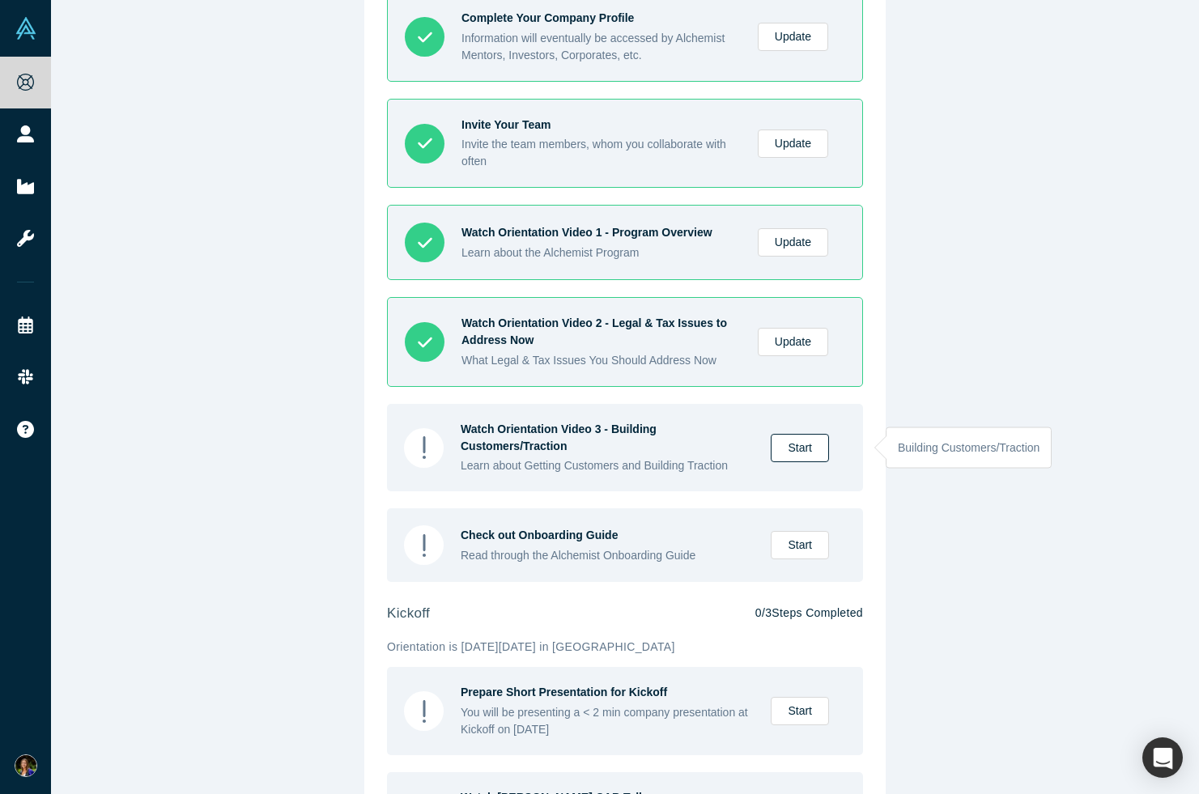
click at [800, 447] on link "Start" at bounding box center [799, 448] width 58 height 28
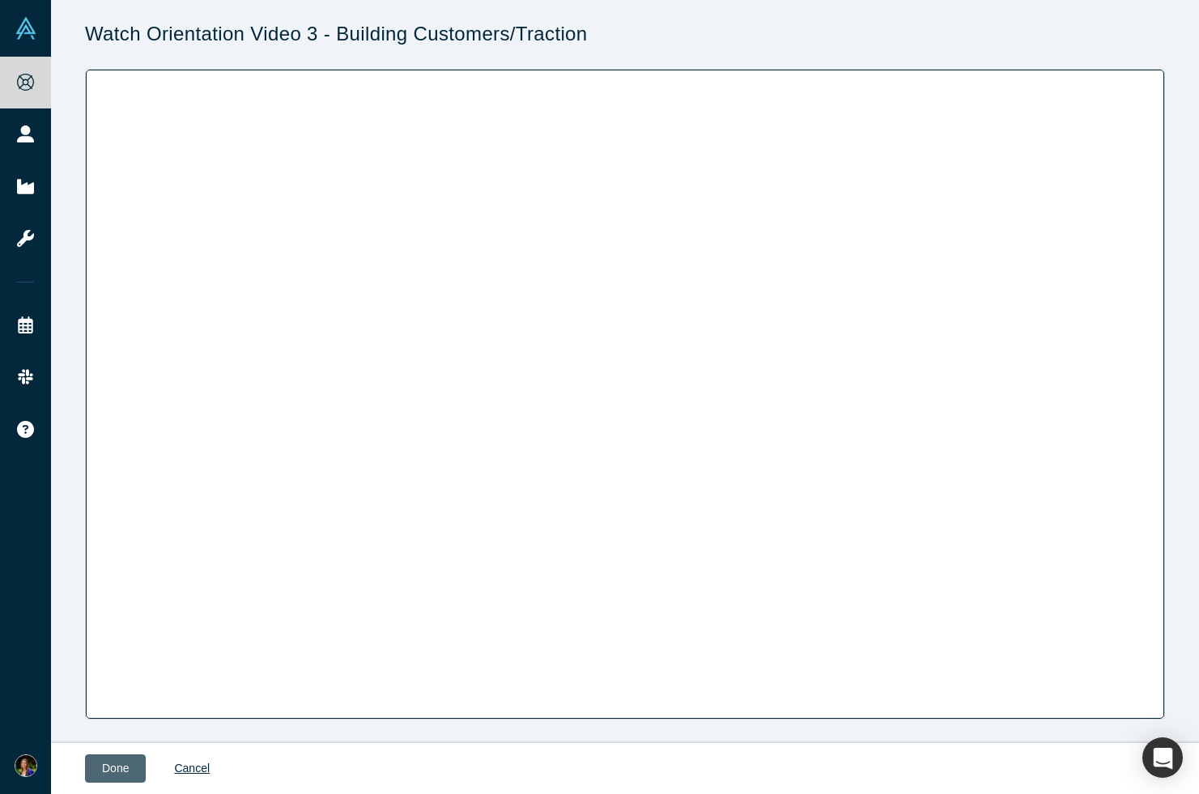
click at [99, 770] on button "Done" at bounding box center [115, 768] width 61 height 28
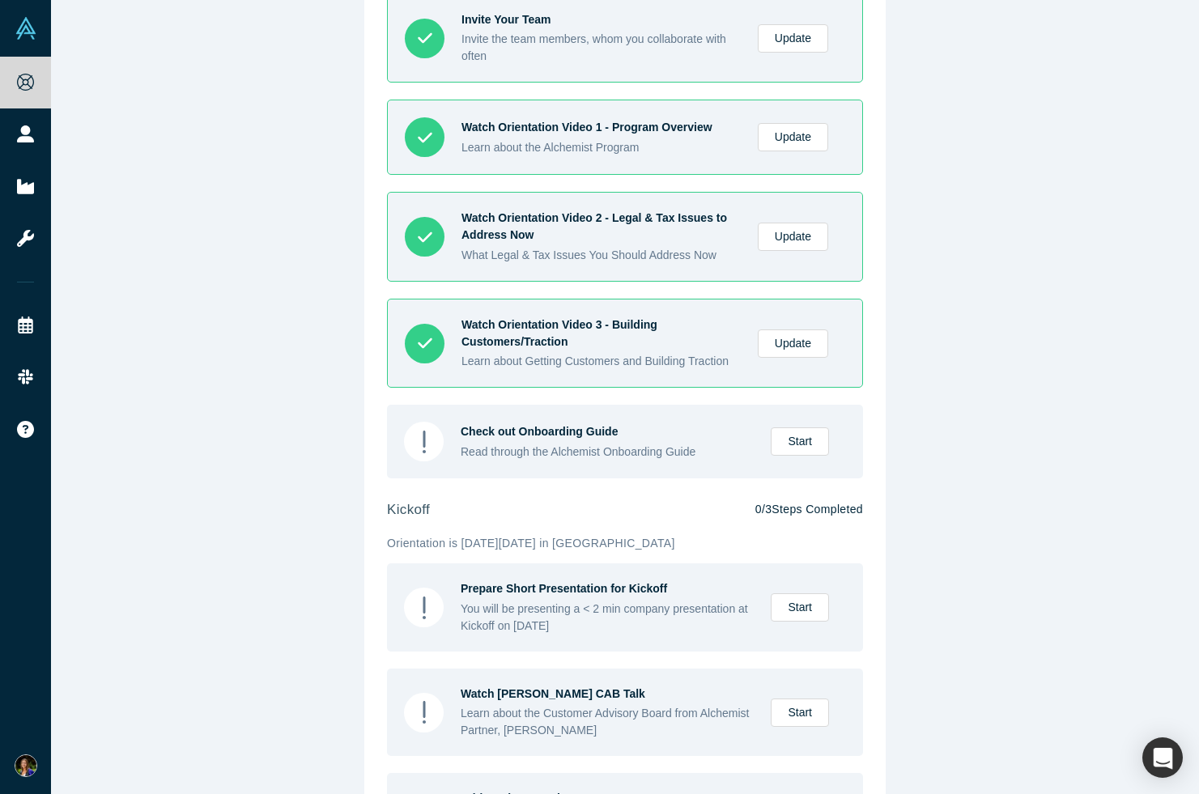
scroll to position [435, 0]
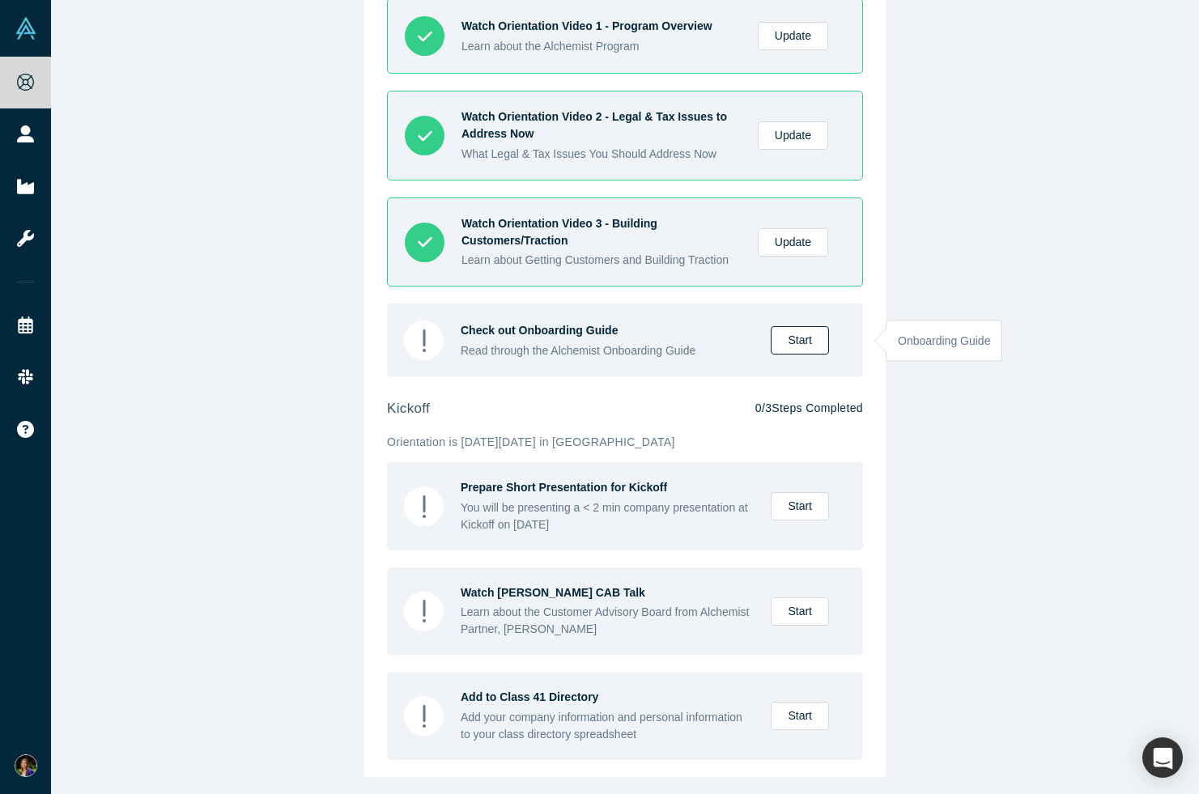
click at [783, 339] on link "Start" at bounding box center [799, 340] width 58 height 28
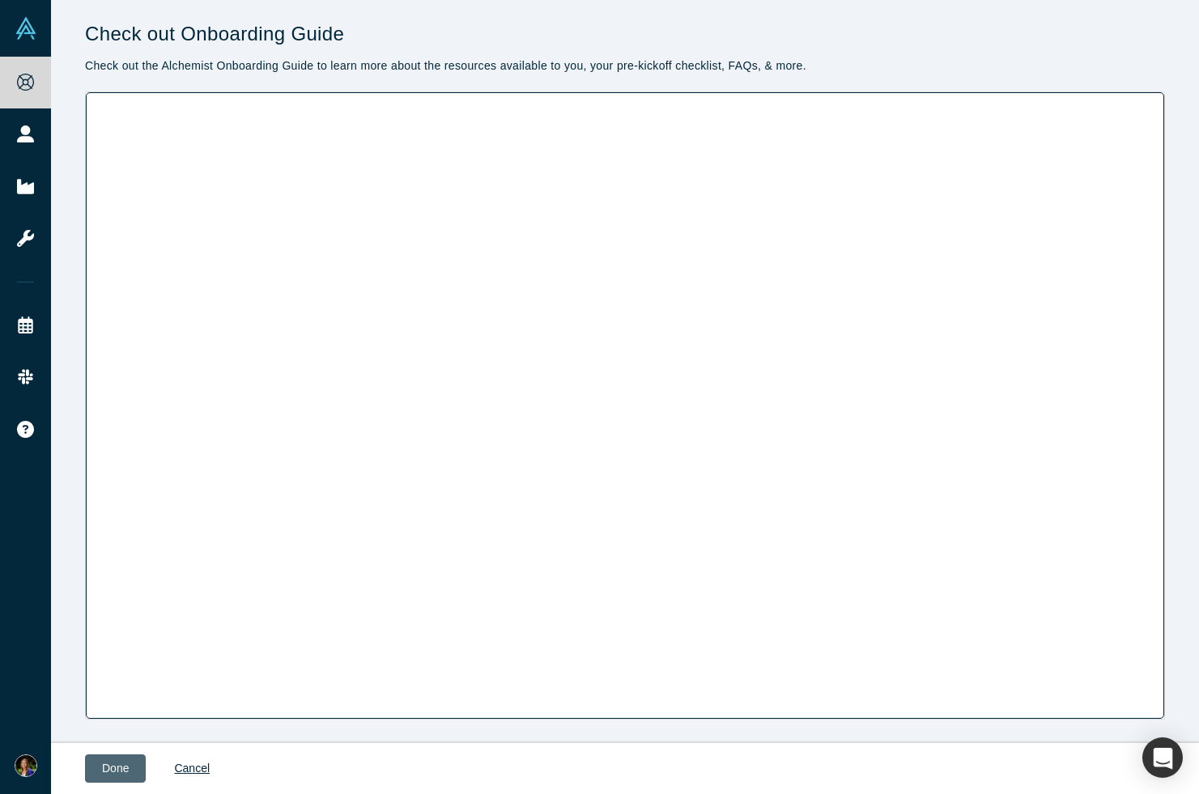
click at [113, 767] on button "Done" at bounding box center [115, 768] width 61 height 28
